Goal: Task Accomplishment & Management: Manage account settings

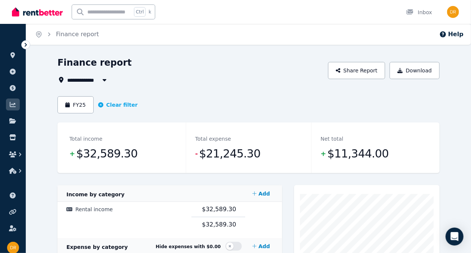
click at [84, 79] on span "All Properties" at bounding box center [91, 79] width 48 height 9
type input "**********"
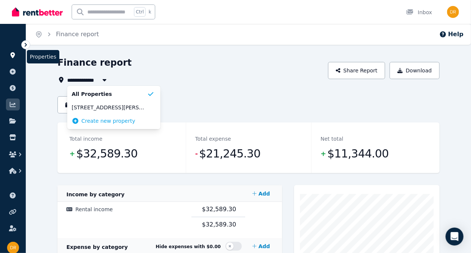
click at [15, 59] on link at bounding box center [13, 55] width 14 height 12
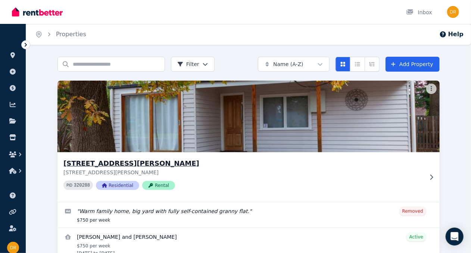
click at [165, 158] on h3 "[STREET_ADDRESS][PERSON_NAME]" at bounding box center [243, 163] width 360 height 10
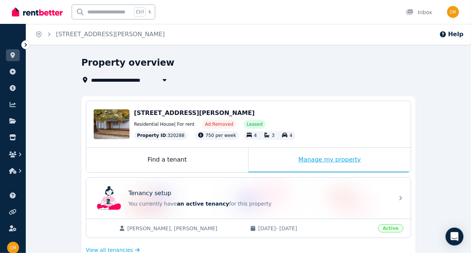
click at [347, 160] on div "Manage my property" at bounding box center [329, 160] width 162 height 25
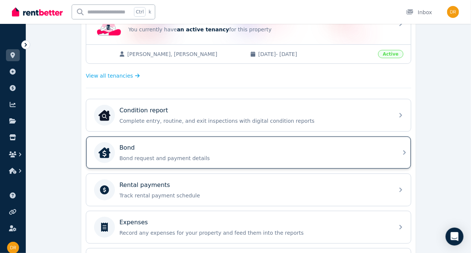
scroll to position [187, 0]
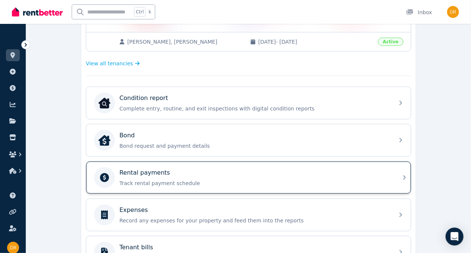
click at [250, 175] on div "Rental payments" at bounding box center [254, 172] width 270 height 9
